Goal: Use online tool/utility: Utilize a website feature to perform a specific function

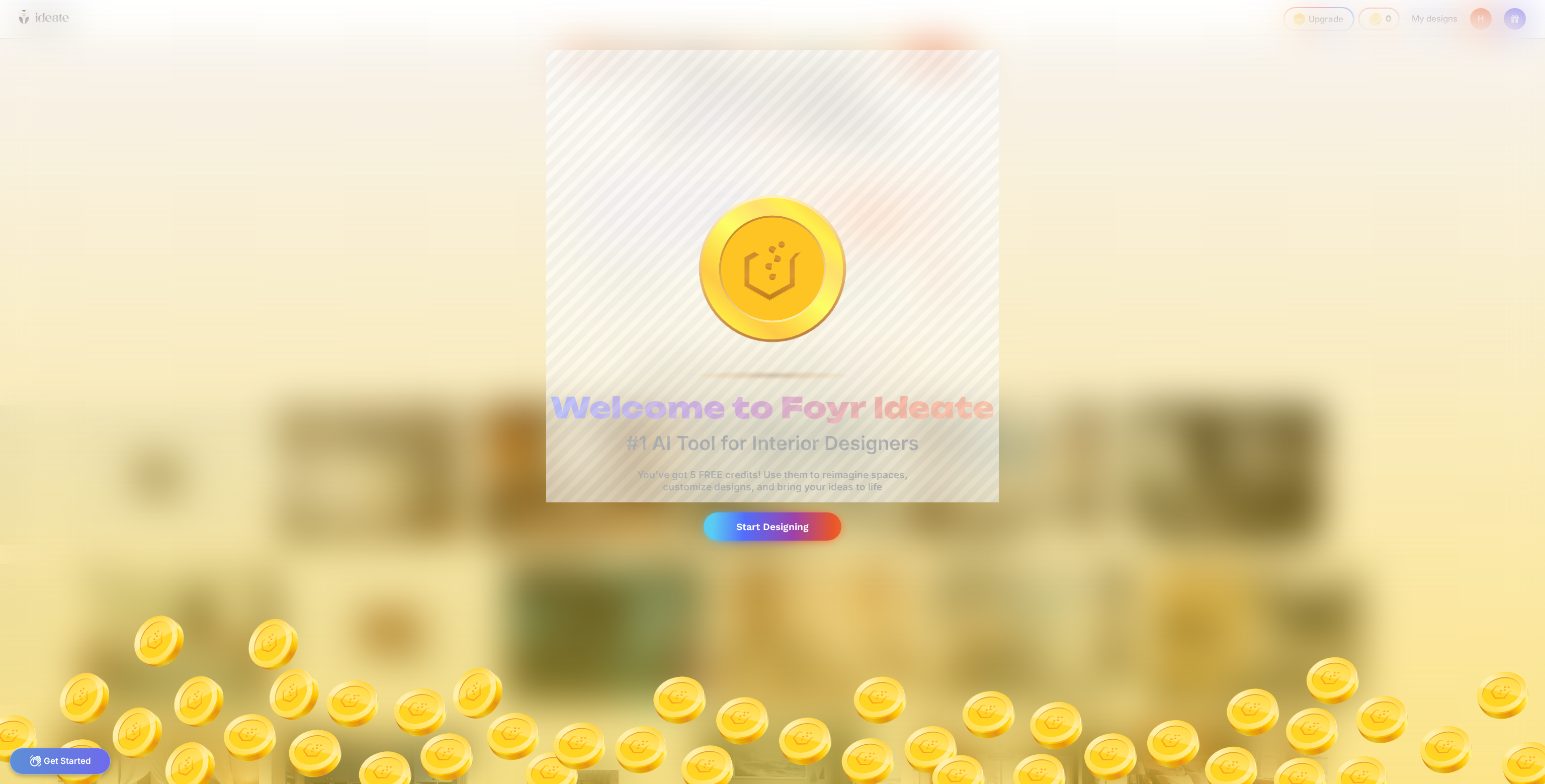
click at [776, 521] on div "Start Designing" at bounding box center [772, 527] width 138 height 29
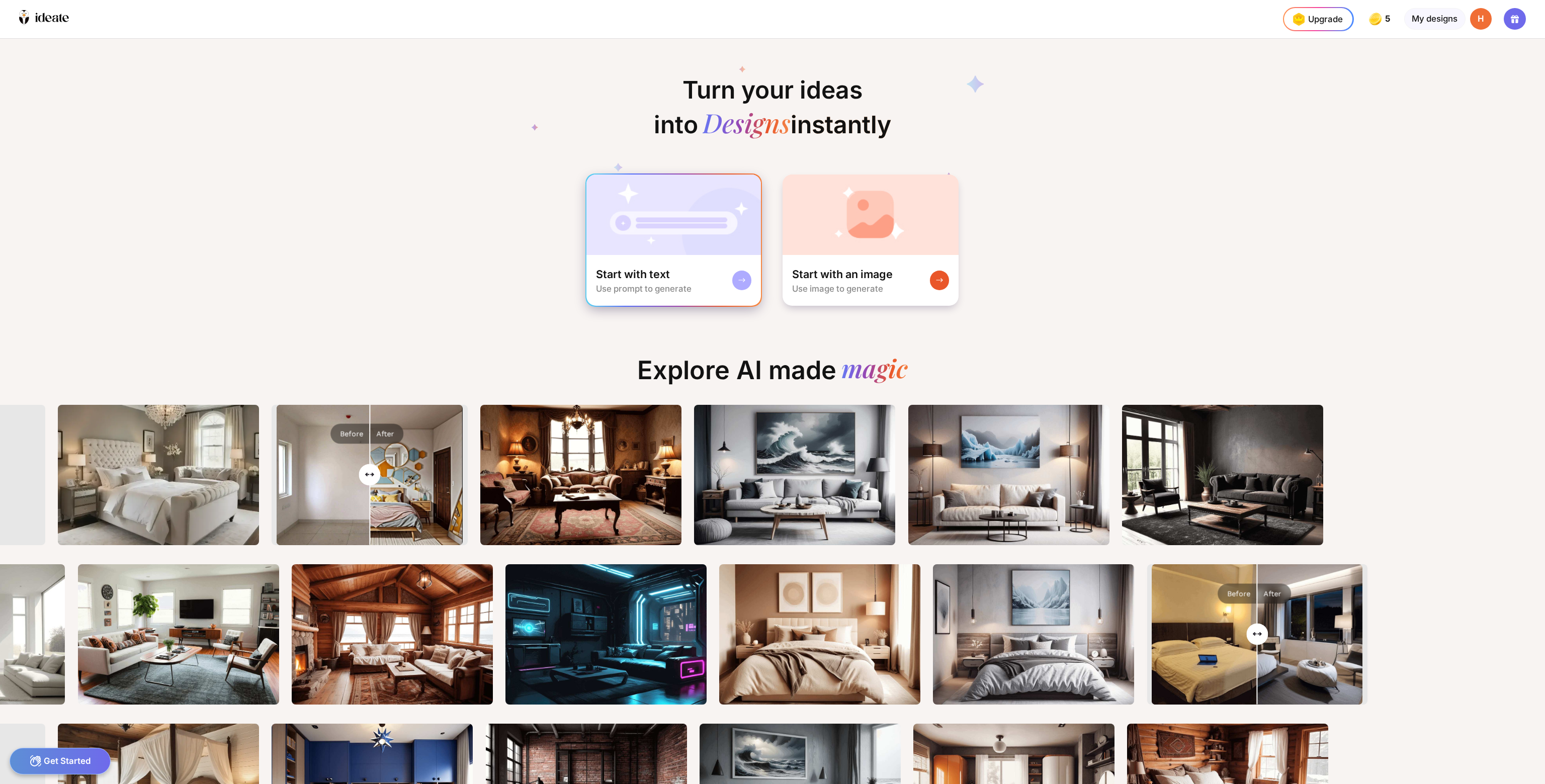
click at [677, 273] on div "Start with text Use prompt to generate" at bounding box center [643, 280] width 95 height 27
